Goal: Check status: Check status

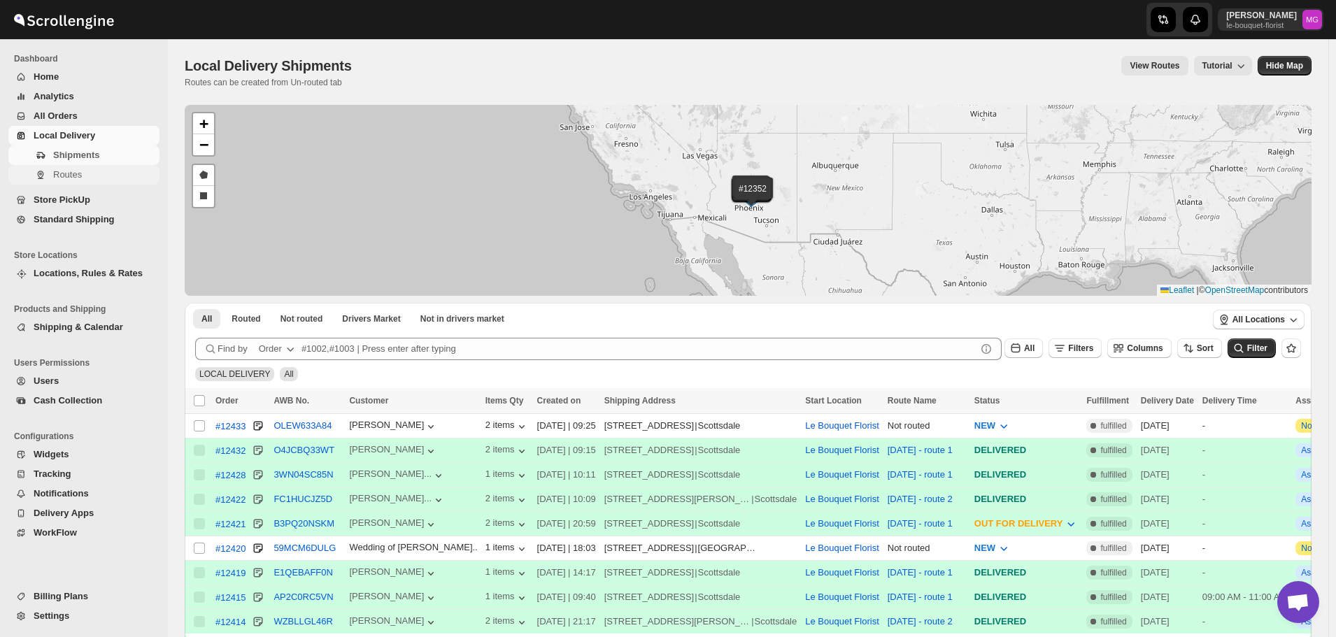
click at [73, 171] on span "Routes" at bounding box center [67, 174] width 29 height 10
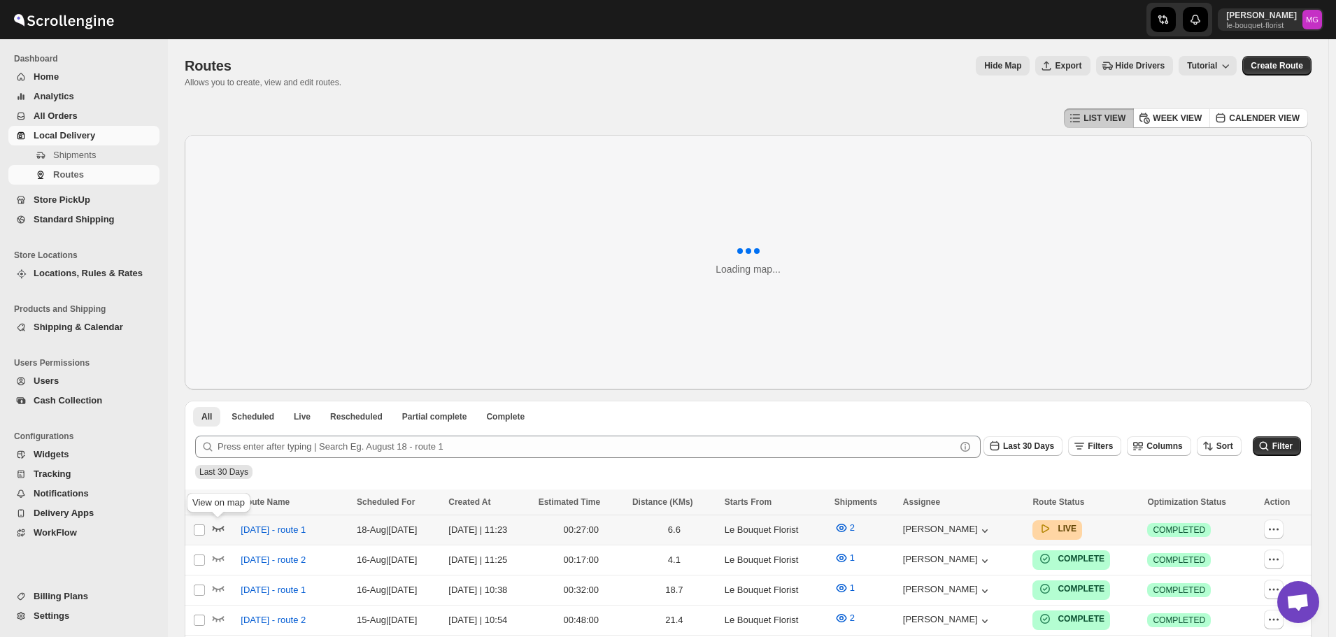
click at [214, 526] on icon "button" at bounding box center [218, 528] width 14 height 14
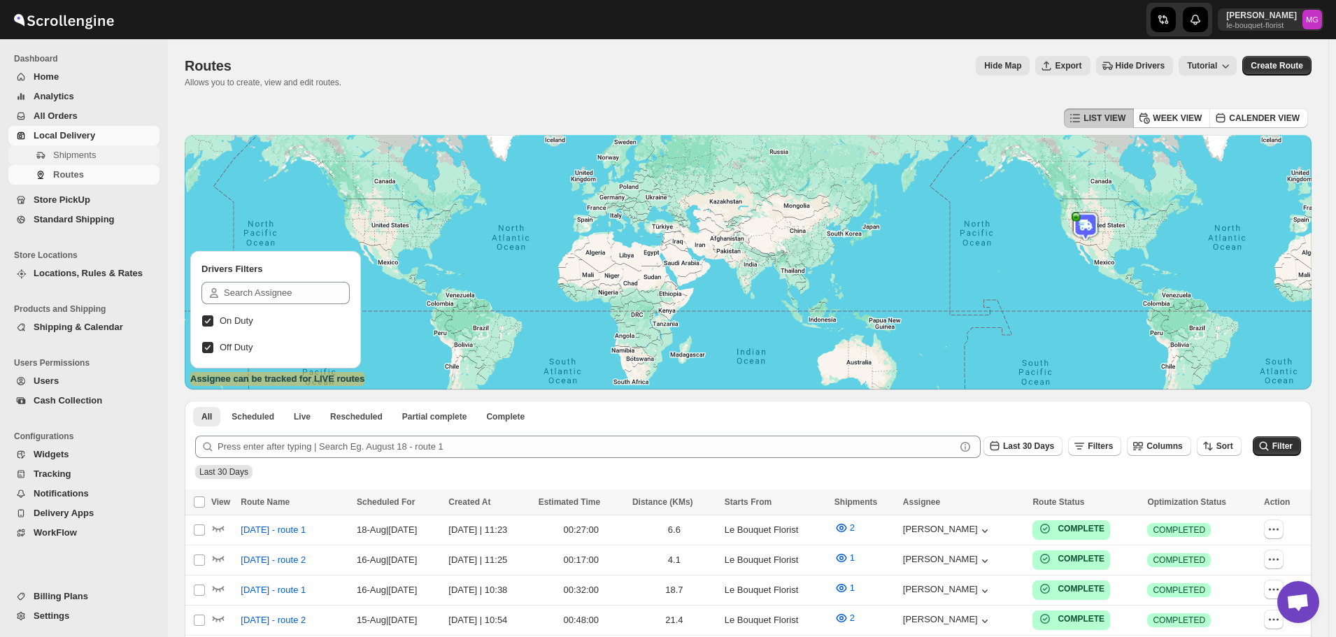
click at [39, 146] on button "Shipments" at bounding box center [83, 155] width 151 height 20
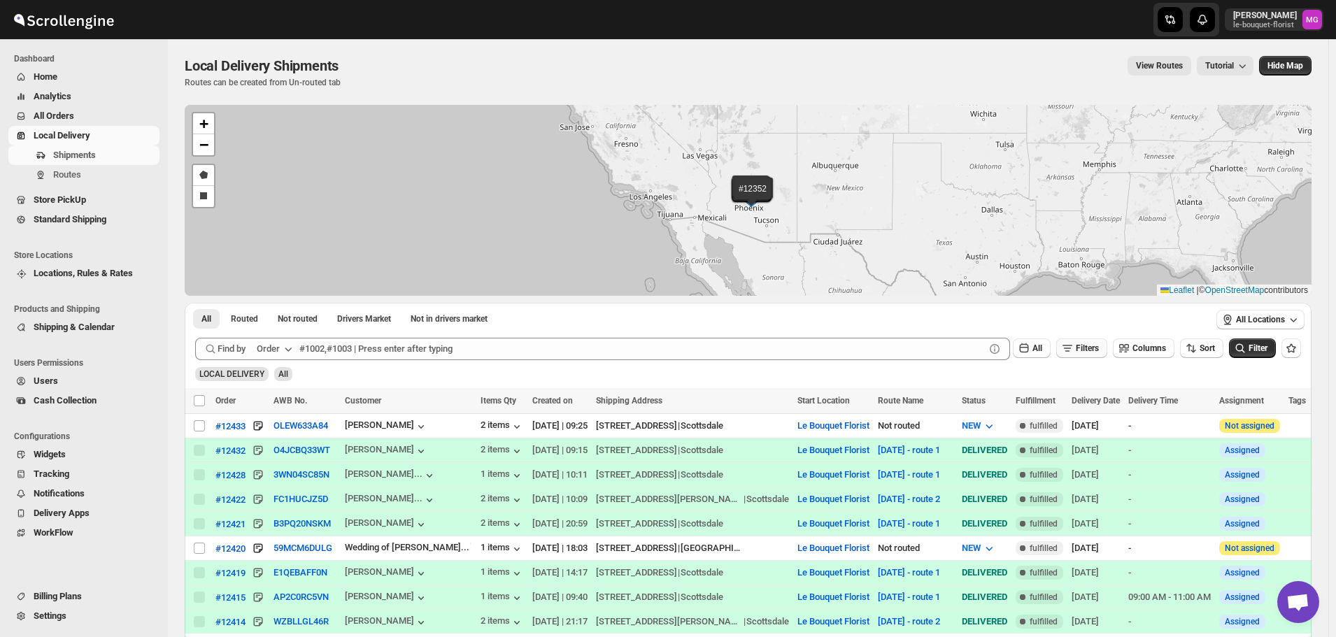
drag, startPoint x: 1089, startPoint y: 350, endPoint x: 1096, endPoint y: 353, distance: 7.8
click at [1090, 350] on span "Filters" at bounding box center [1087, 348] width 23 height 10
click at [1073, 404] on icon "button" at bounding box center [1067, 404] width 14 height 14
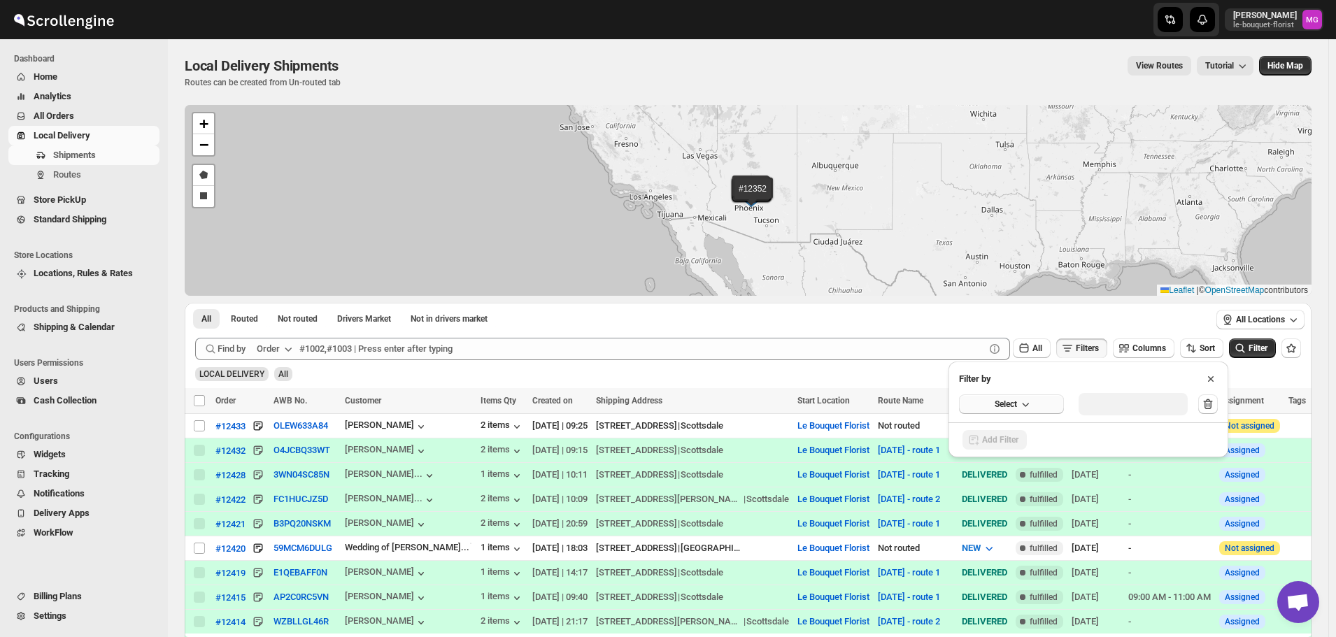
click at [987, 409] on button "Select" at bounding box center [1011, 405] width 105 height 20
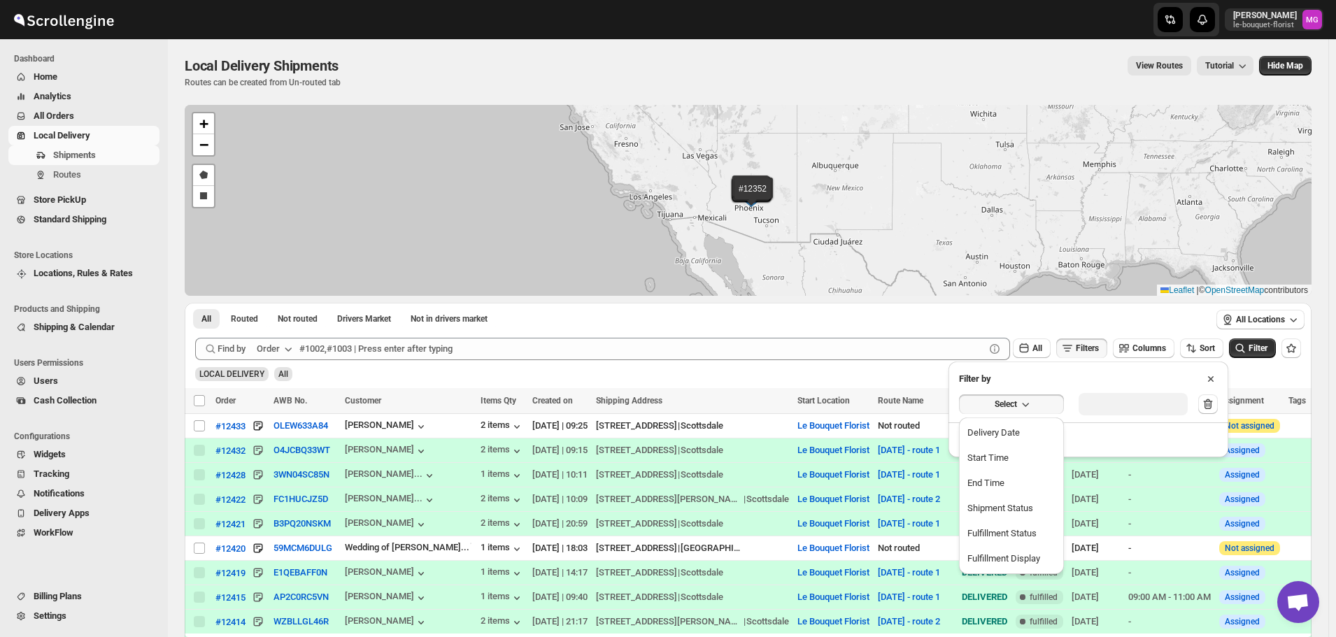
click at [983, 430] on div "Delivery Date" at bounding box center [993, 433] width 52 height 14
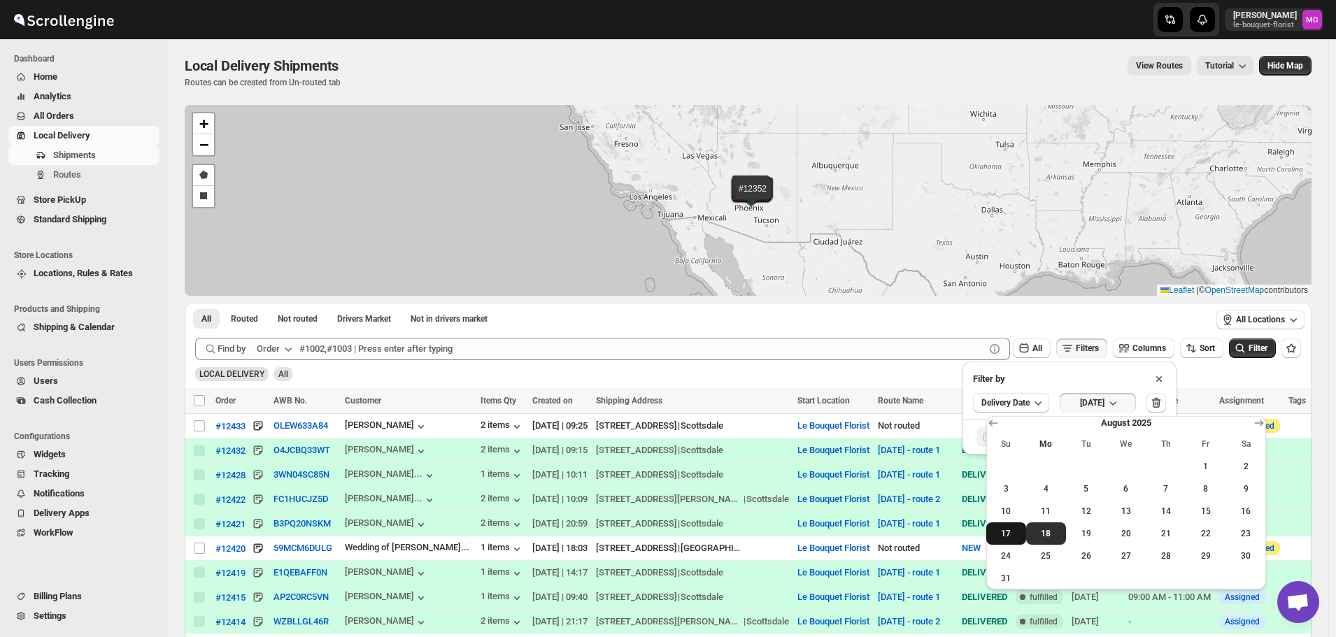
click at [1016, 537] on span "17" at bounding box center [1006, 533] width 29 height 11
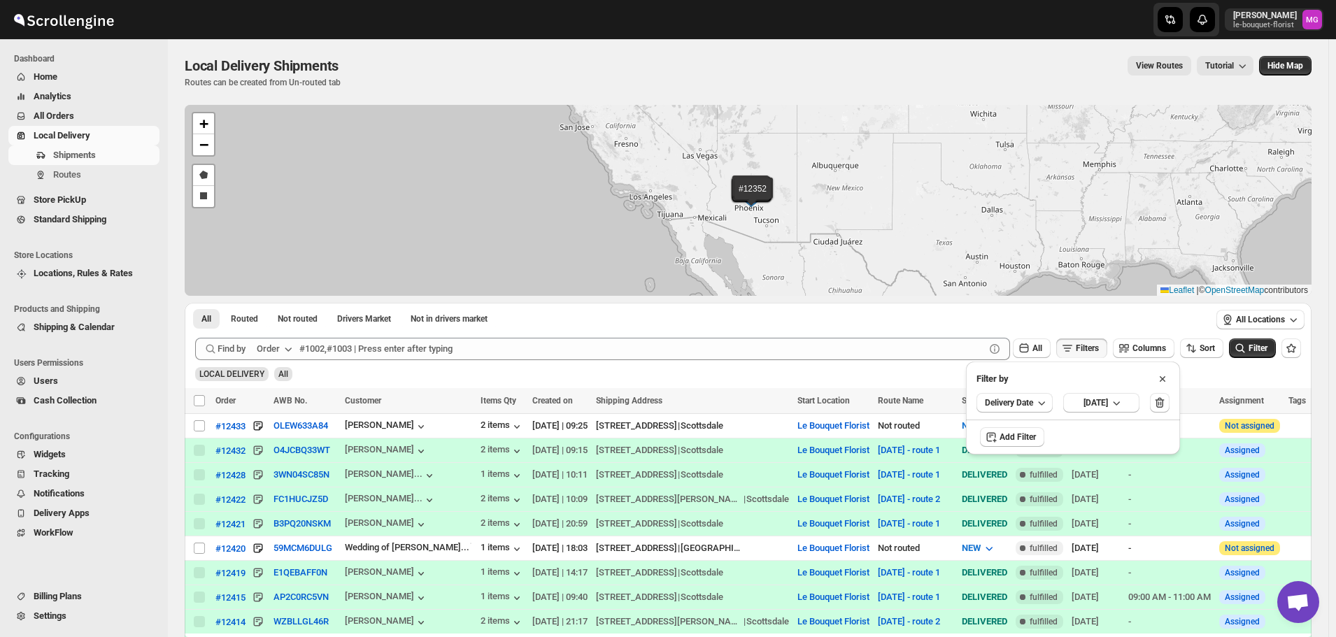
click at [1262, 344] on span "Filter" at bounding box center [1258, 348] width 19 height 10
